Goal: Task Accomplishment & Management: Use online tool/utility

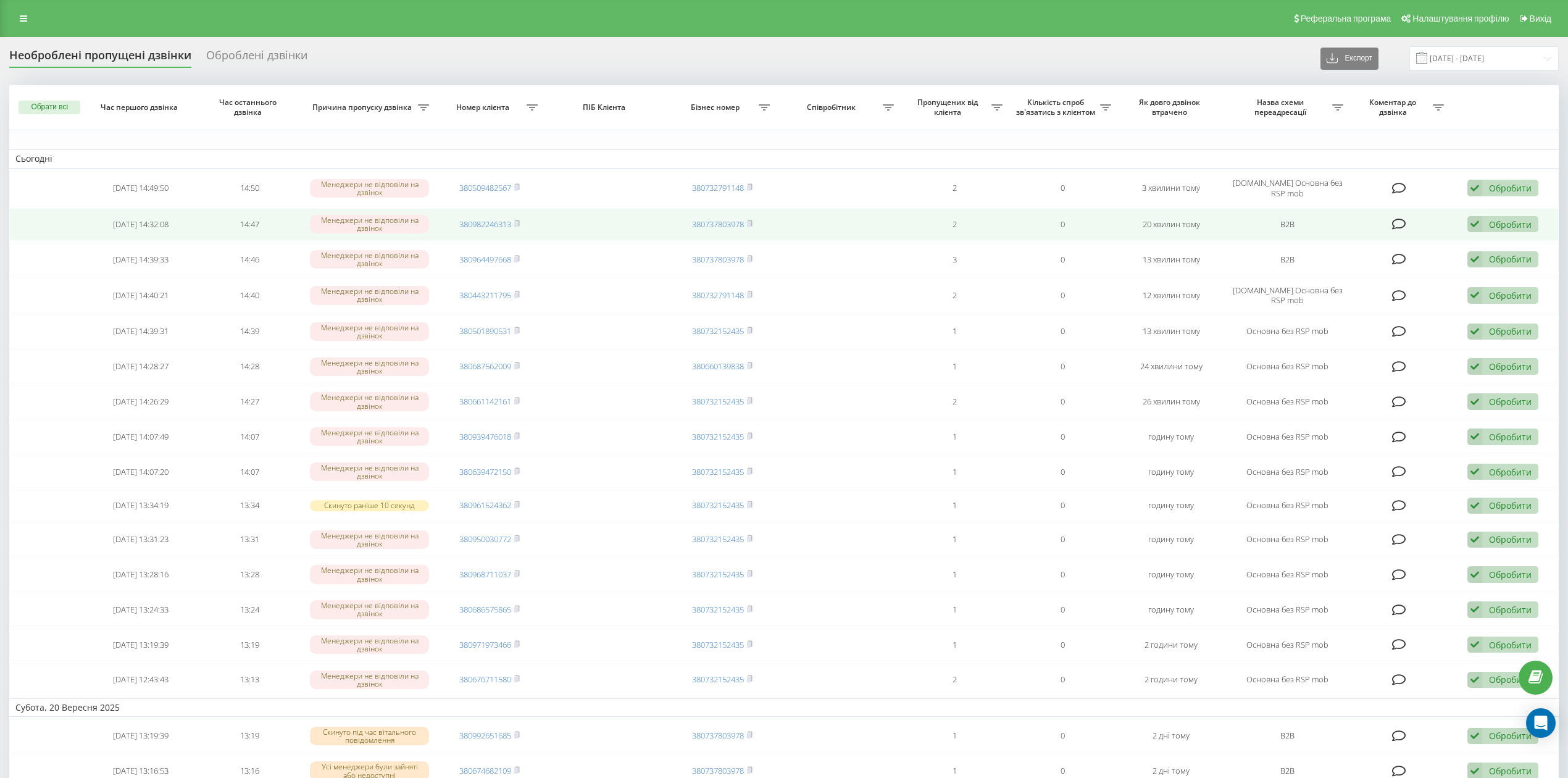
click at [1509, 226] on div "Обробити" at bounding box center [1510, 224] width 43 height 12
click at [1513, 244] on div "Не вдалося зв'язатися" at bounding box center [1422, 243] width 231 height 22
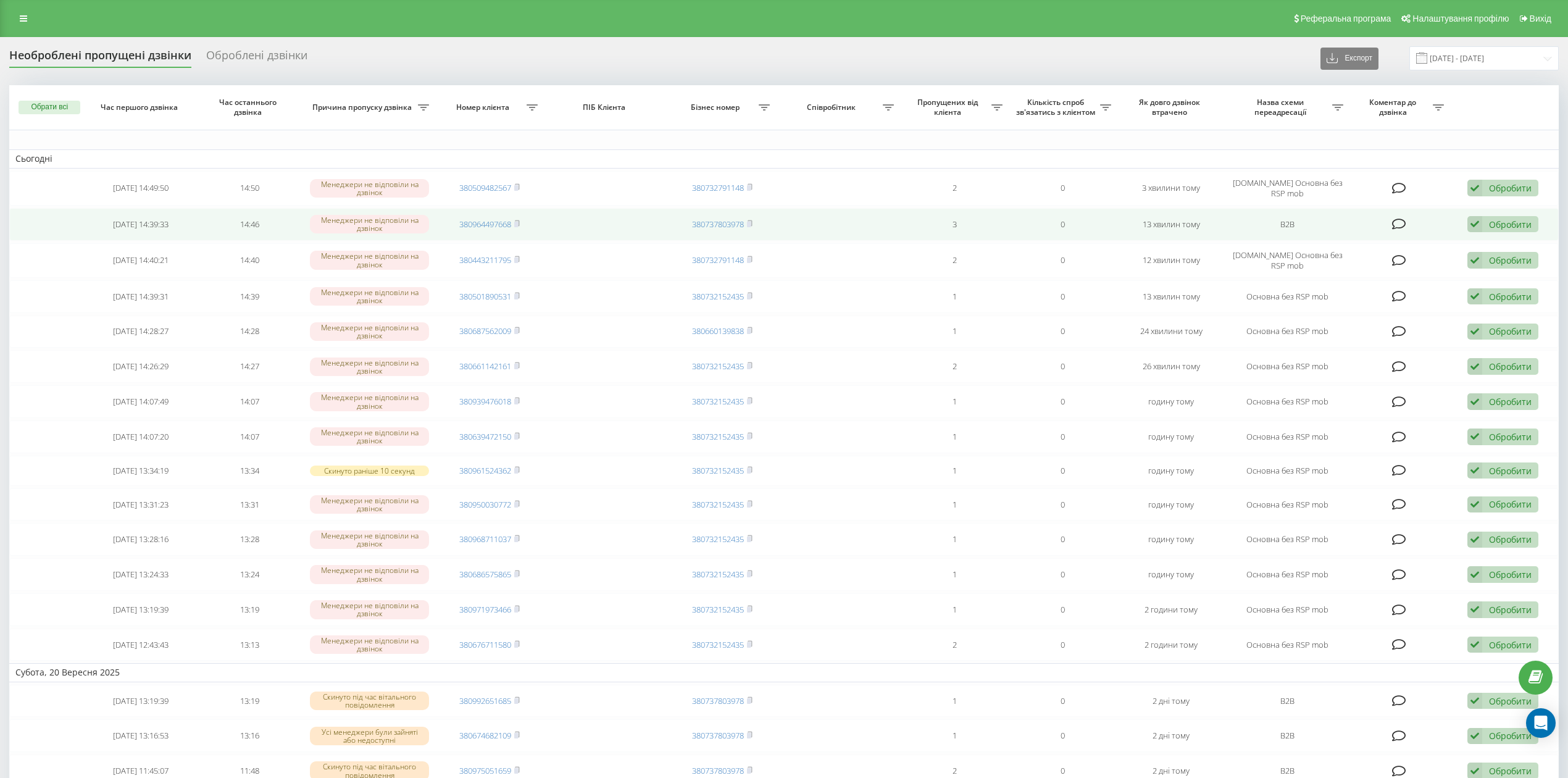
click at [1512, 226] on div "Обробити" at bounding box center [1510, 224] width 43 height 12
click at [1502, 250] on div "Не вдалося зв'язатися" at bounding box center [1422, 243] width 231 height 22
